Goal: Task Accomplishment & Management: Manage account settings

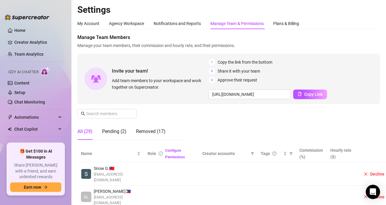
click at [30, 1] on aside "Home Creator Analytics Team Analytics Izzy AI Chatter Content Setup Chat Monito…" at bounding box center [36, 102] width 72 height 205
click at [118, 133] on div "Pending (2)" at bounding box center [114, 131] width 24 height 7
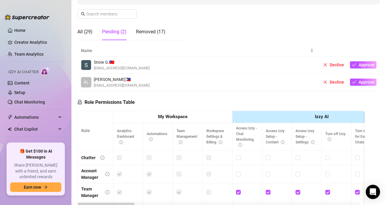
scroll to position [89, 0]
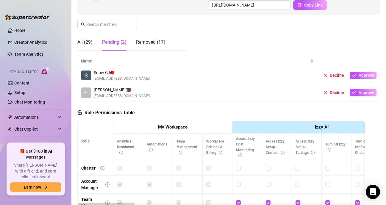
click at [162, 105] on div "Role Permissions Table Role My Workspace Izzy AI OnlyFans Side Menu OnlyFans Ch…" at bounding box center [221, 188] width 288 height 172
click at [365, 94] on span "Approve" at bounding box center [367, 92] width 16 height 5
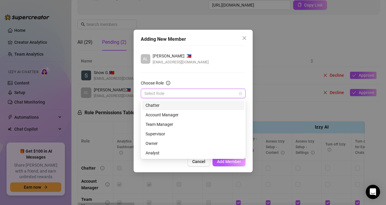
click at [176, 94] on input "Choose Role" at bounding box center [191, 93] width 92 height 9
click at [164, 103] on div "Chatter" at bounding box center [193, 105] width 95 height 7
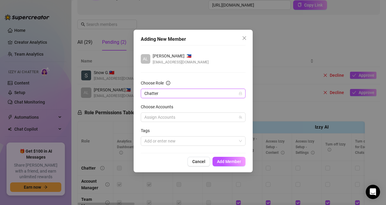
click at [214, 72] on div "AL Alexa Nicole Lanida 🇵🇭 alexanicolelanida9@gmail.com Choose Role Chatter Chat…" at bounding box center [193, 99] width 105 height 108
click at [191, 116] on div at bounding box center [190, 117] width 96 height 8
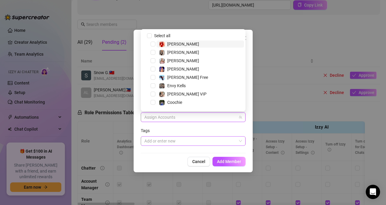
click at [187, 140] on div at bounding box center [190, 141] width 96 height 8
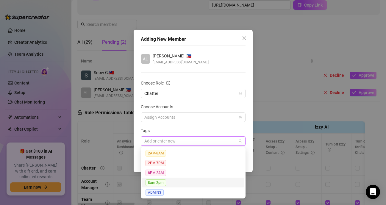
click at [162, 181] on span "8am-2pm" at bounding box center [156, 183] width 21 height 7
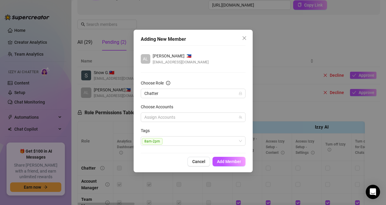
click at [211, 74] on div "AL Alexa Nicole Lanida 🇵🇭 alexanicolelanida9@gmail.com Choose Role Chatter Choo…" at bounding box center [193, 99] width 105 height 108
click at [231, 158] on button "Add Member" at bounding box center [229, 162] width 33 height 10
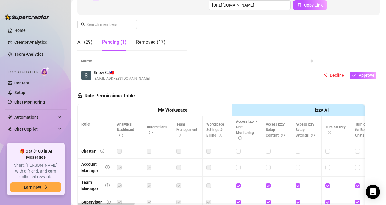
click at [230, 38] on div "Manage Team Members Manage your team members, their commission and hourly rate,…" at bounding box center [228, 0] width 303 height 111
click at [257, 92] on div "Role Permissions Table Role My Workspace Izzy AI OnlyFans Side Menu OnlyFans Ch…" at bounding box center [221, 170] width 288 height 172
click at [81, 42] on div "All (29)" at bounding box center [84, 42] width 15 height 7
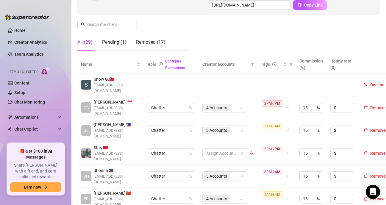
click at [220, 33] on div "Manage Team Members Manage your team members, their commission and hourly rate,…" at bounding box center [228, 0] width 303 height 111
click at [120, 200] on td "ER Erica 🇨🇳 jacksonjen543@gmail.com" at bounding box center [110, 199] width 67 height 23
click at [116, 41] on div "Pending (1)" at bounding box center [114, 42] width 24 height 7
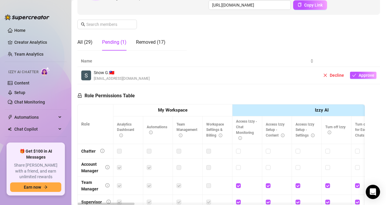
click at [220, 76] on div "Snow G. 🇹🇼 snowgumba@gmail.com" at bounding box center [197, 75] width 233 height 12
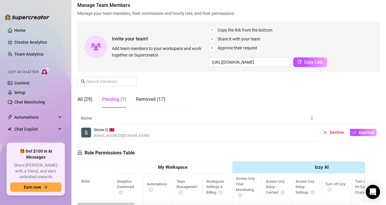
scroll to position [30, 0]
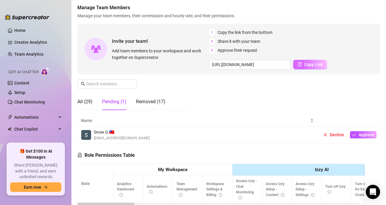
click at [311, 63] on span "Copy Link" at bounding box center [314, 64] width 18 height 5
click at [246, 104] on div "Manage Team Members Manage your team members, their commission and hourly rate,…" at bounding box center [228, 59] width 303 height 111
click at [81, 100] on div "All (29)" at bounding box center [84, 101] width 15 height 7
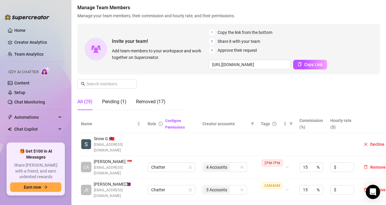
click at [236, 93] on div "Manage Team Members Manage your team members, their commission and hourly rate,…" at bounding box center [228, 59] width 303 height 111
drag, startPoint x: 163, startPoint y: 77, endPoint x: 190, endPoint y: 89, distance: 29.6
click at [164, 78] on div "Manage Team Members Manage your team members, their commission and hourly rate,…" at bounding box center [228, 59] width 303 height 111
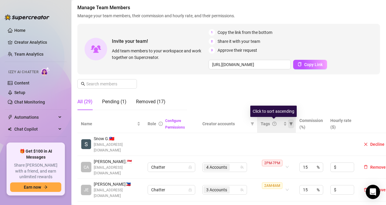
click at [290, 123] on icon "filter" at bounding box center [291, 123] width 3 height 3
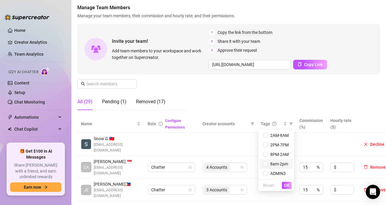
click at [269, 161] on span "8am-2pm" at bounding box center [276, 164] width 26 height 7
checkbox input "true"
click at [285, 185] on span "OK" at bounding box center [287, 185] width 6 height 5
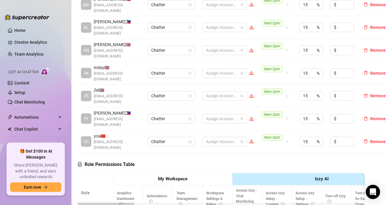
scroll to position [149, 0]
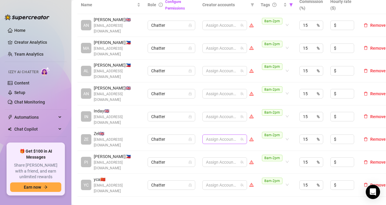
click at [224, 135] on div at bounding box center [222, 139] width 36 height 8
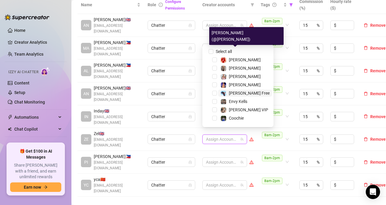
scroll to position [60, 0]
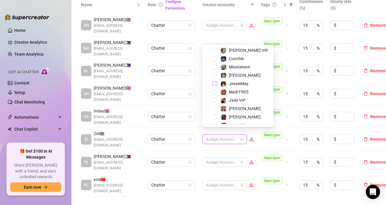
click at [215, 83] on span "Select tree node" at bounding box center [214, 83] width 5 height 5
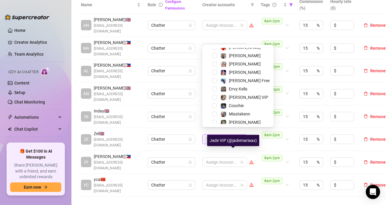
scroll to position [0, 0]
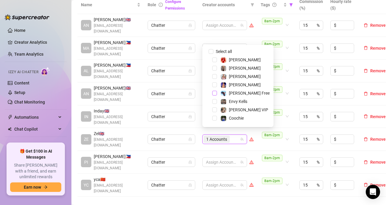
click at [214, 93] on span "Select tree node" at bounding box center [214, 93] width 5 height 5
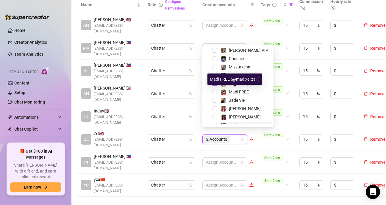
scroll to position [89, 0]
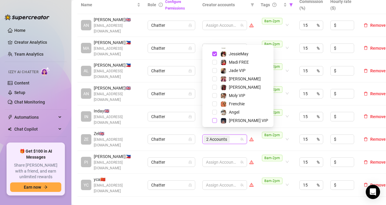
click at [214, 121] on span "Select tree node" at bounding box center [214, 120] width 5 height 5
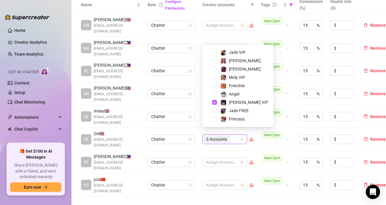
scroll to position [116, 0]
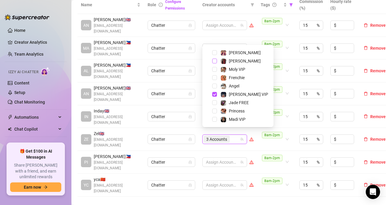
click at [214, 61] on span "Select tree node" at bounding box center [214, 61] width 5 height 5
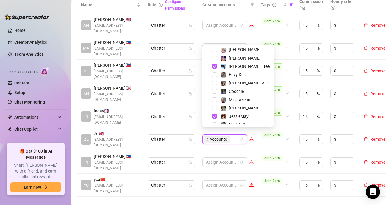
scroll to position [26, 0]
click at [214, 50] on span "Select tree node" at bounding box center [214, 50] width 5 height 5
drag, startPoint x: 286, startPoint y: 194, endPoint x: 237, endPoint y: 192, distance: 48.9
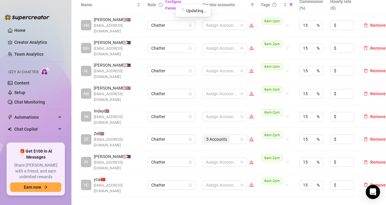
scroll to position [89, 0]
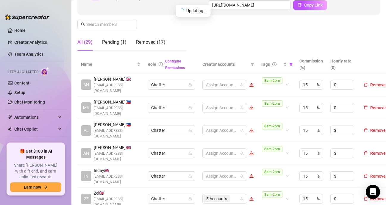
click at [226, 99] on td "Assign Accounts" at bounding box center [228, 108] width 58 height 23
click at [222, 105] on div at bounding box center [222, 108] width 36 height 8
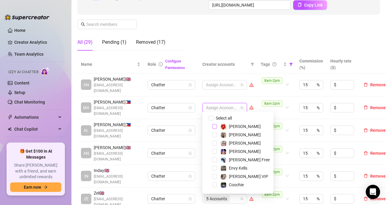
click at [213, 126] on span "Select tree node" at bounding box center [214, 126] width 5 height 5
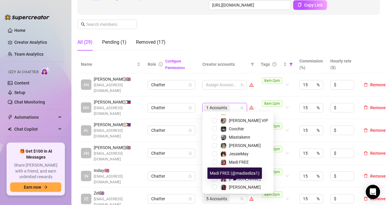
scroll to position [0, 0]
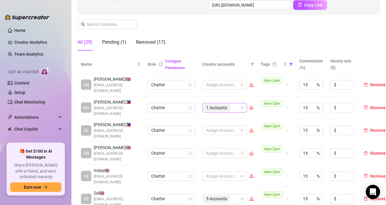
click at [237, 107] on div "1 Accounts" at bounding box center [222, 108] width 36 height 8
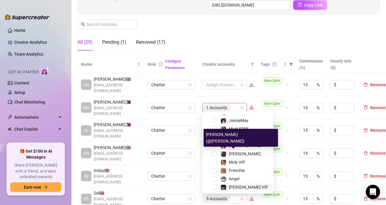
scroll to position [116, 0]
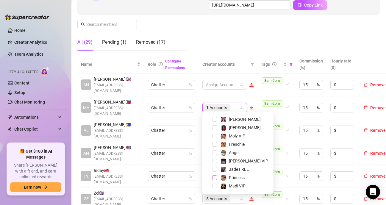
click at [216, 180] on span "Select tree node" at bounding box center [214, 177] width 5 height 5
click at [212, 145] on span "Select tree node" at bounding box center [214, 144] width 5 height 5
click at [235, 154] on span "Angel" at bounding box center [234, 152] width 10 height 5
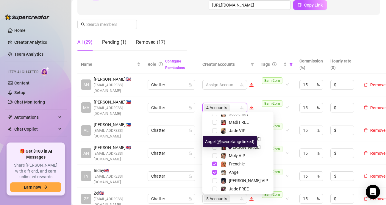
scroll to position [86, 0]
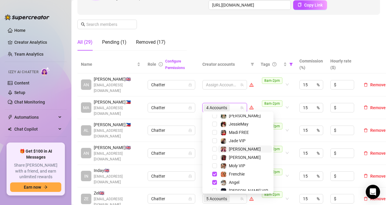
click at [235, 150] on span "Phoebe" at bounding box center [245, 149] width 32 height 5
click at [293, 158] on td "8am-2pm" at bounding box center [276, 153] width 39 height 23
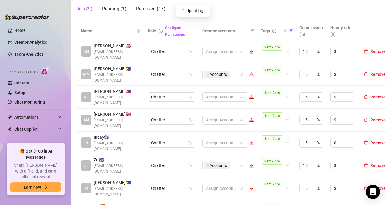
scroll to position [149, 0]
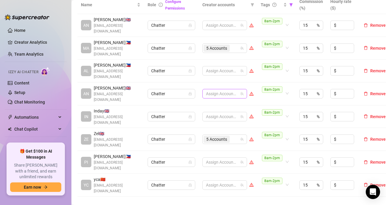
click at [223, 90] on div at bounding box center [222, 94] width 36 height 8
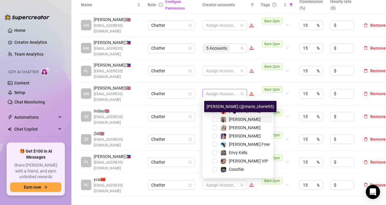
click at [226, 119] on img at bounding box center [223, 119] width 5 height 5
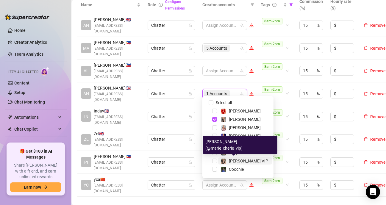
click at [226, 161] on img at bounding box center [223, 161] width 5 height 5
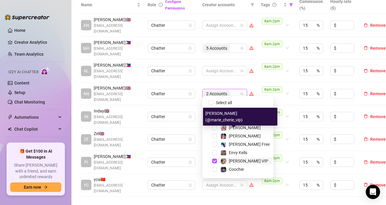
scroll to position [60, 0]
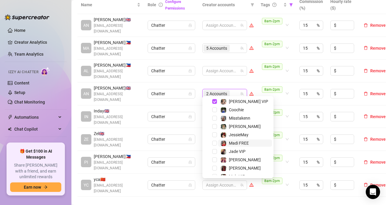
click at [221, 141] on img at bounding box center [223, 143] width 5 height 5
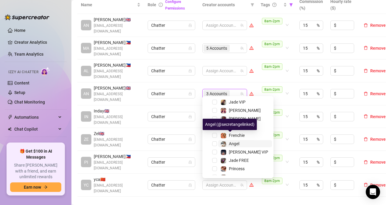
scroll to position [116, 0]
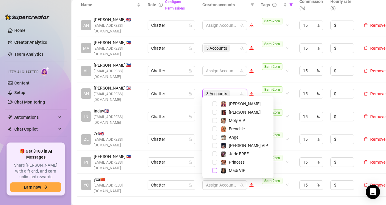
click at [215, 168] on span "Select tree node" at bounding box center [214, 170] width 5 height 5
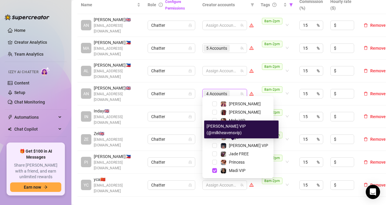
type input "s"
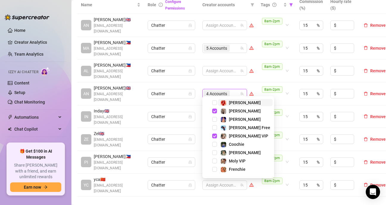
type input "c"
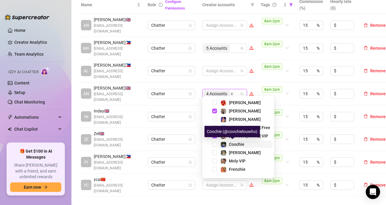
click at [238, 143] on span "Coochie" at bounding box center [236, 144] width 15 height 5
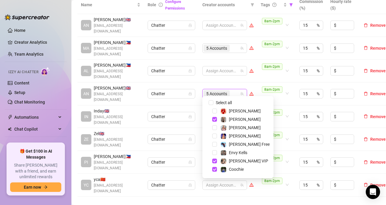
drag, startPoint x: 294, startPoint y: 102, endPoint x: 274, endPoint y: 122, distance: 28.9
click at [294, 105] on td "8am-2pm" at bounding box center [276, 116] width 39 height 23
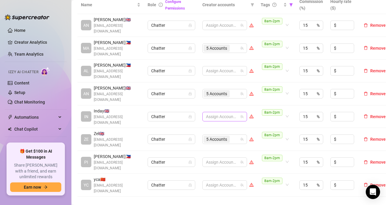
click at [206, 113] on input "search" at bounding box center [206, 116] width 1 height 7
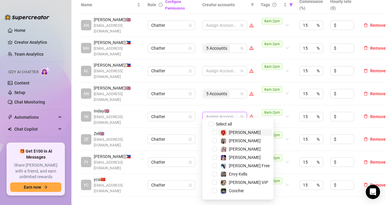
click at [219, 113] on div at bounding box center [222, 117] width 36 height 8
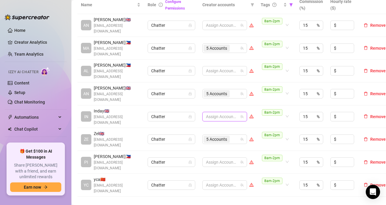
type input "c"
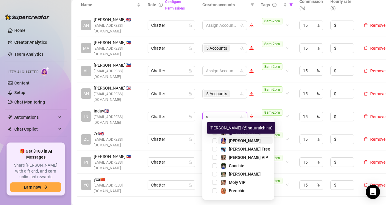
click at [226, 141] on img at bounding box center [223, 141] width 5 height 5
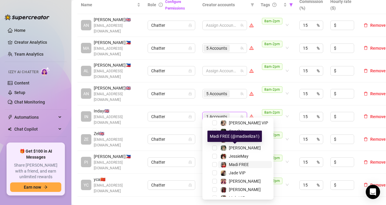
scroll to position [89, 0]
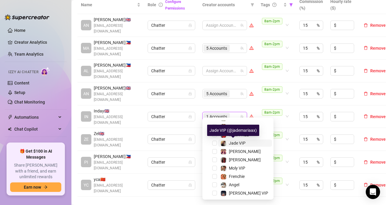
click at [218, 143] on span "Jade VIP" at bounding box center [245, 143] width 54 height 7
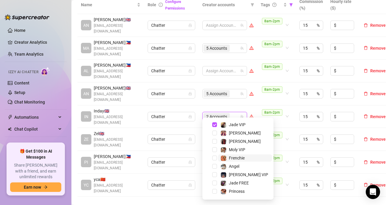
scroll to position [116, 0]
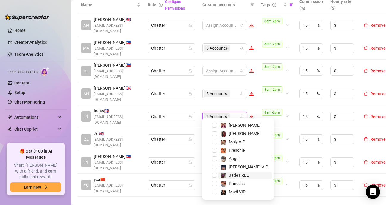
click at [220, 175] on span "Jade FREE" at bounding box center [245, 175] width 54 height 7
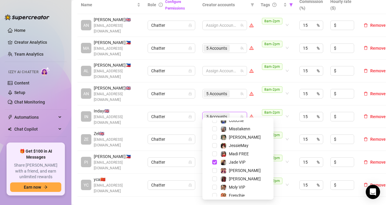
scroll to position [56, 0]
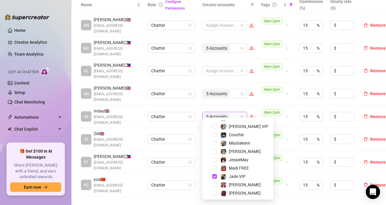
click at [218, 143] on div "Misstakenn" at bounding box center [238, 143] width 68 height 7
click at [216, 142] on span "Select tree node" at bounding box center [214, 143] width 5 height 5
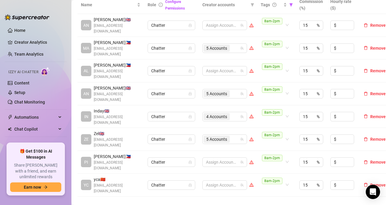
scroll to position [179, 0]
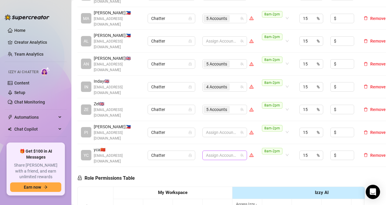
click at [220, 151] on div at bounding box center [222, 155] width 36 height 8
type input "moll"
click at [233, 124] on div "Moly VIP (@itsmollygracee)" at bounding box center [233, 119] width 56 height 11
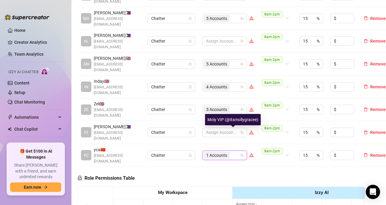
click at [231, 132] on td "Assign Accounts" at bounding box center [228, 132] width 58 height 23
click at [235, 151] on div "1 Accounts" at bounding box center [222, 155] width 36 height 8
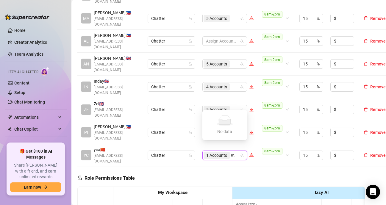
type input "m"
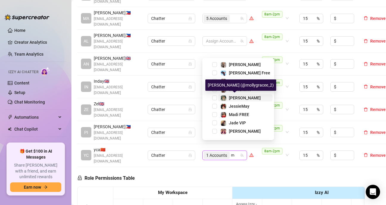
click at [227, 97] on div "Molly Free" at bounding box center [241, 97] width 40 height 7
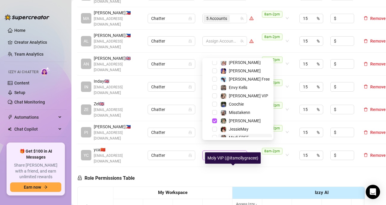
scroll to position [0, 0]
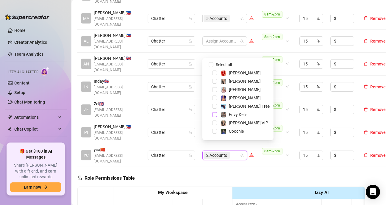
click at [214, 116] on span "Select tree node" at bounding box center [214, 114] width 5 height 5
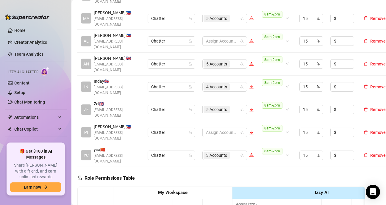
drag, startPoint x: 36, startPoint y: 0, endPoint x: 39, endPoint y: 5, distance: 6.0
click at [36, 0] on aside "Home Creator Analytics Team Analytics Izzy AI Chatter Content Setup Chat Monito…" at bounding box center [36, 102] width 72 height 205
